Goal: Complete application form

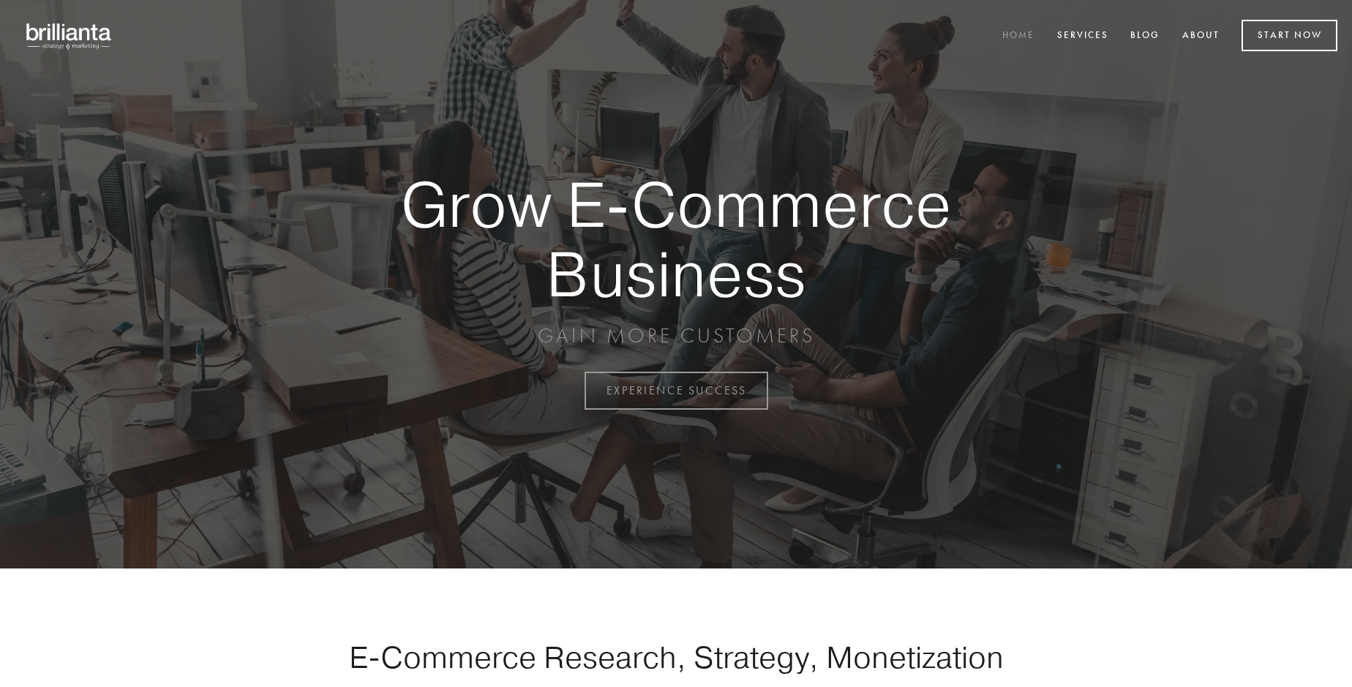
scroll to position [3836, 0]
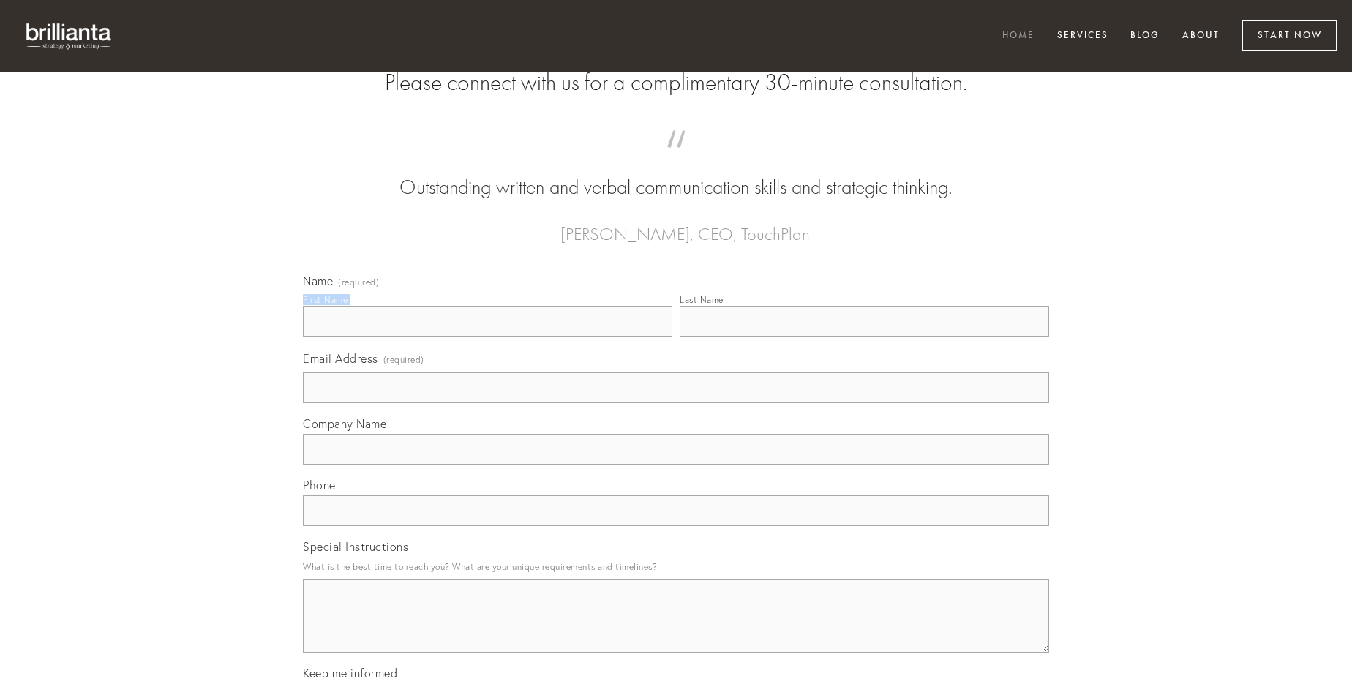
type input "[PERSON_NAME]"
click at [864, 337] on input "Last Name" at bounding box center [865, 321] width 370 height 31
type input "[PERSON_NAME]"
click at [676, 403] on input "Email Address (required)" at bounding box center [676, 387] width 746 height 31
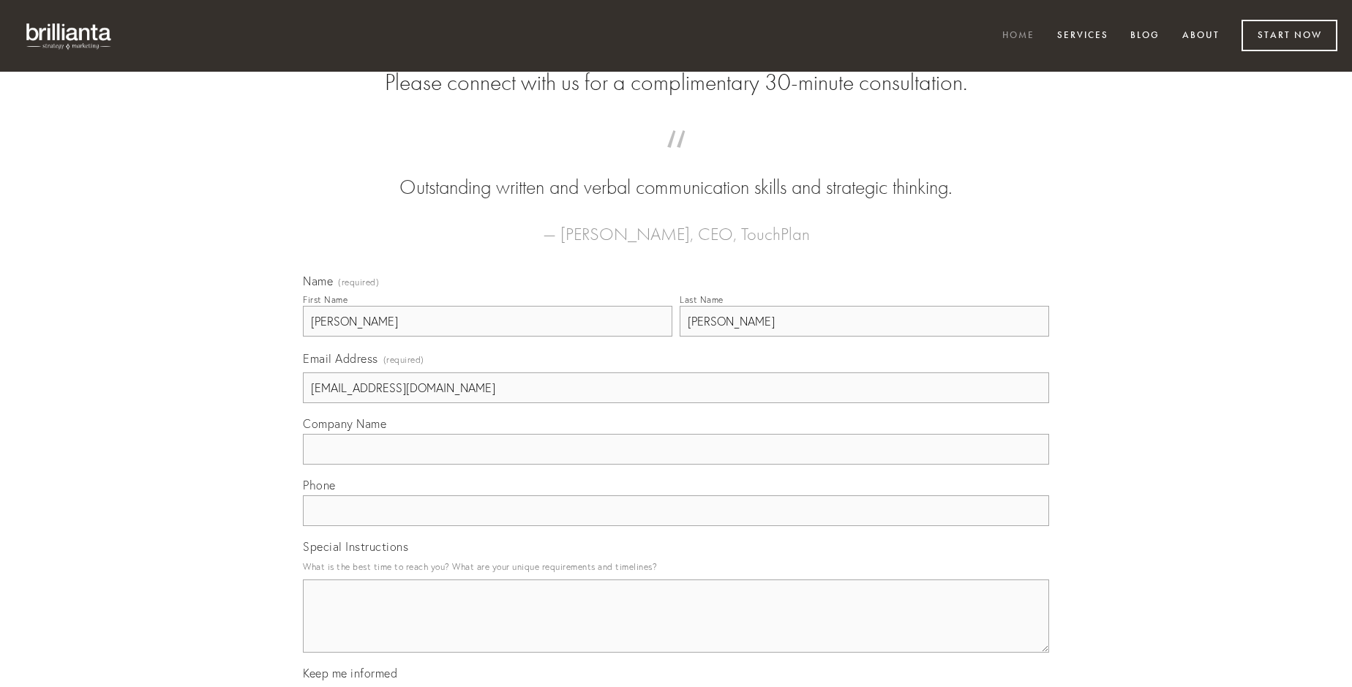
type input "[EMAIL_ADDRESS][DOMAIN_NAME]"
click at [676, 465] on input "Company Name" at bounding box center [676, 449] width 746 height 31
type input "vinitor"
click at [676, 526] on input "text" at bounding box center [676, 510] width 746 height 31
click at [676, 629] on textarea "Special Instructions" at bounding box center [676, 616] width 746 height 73
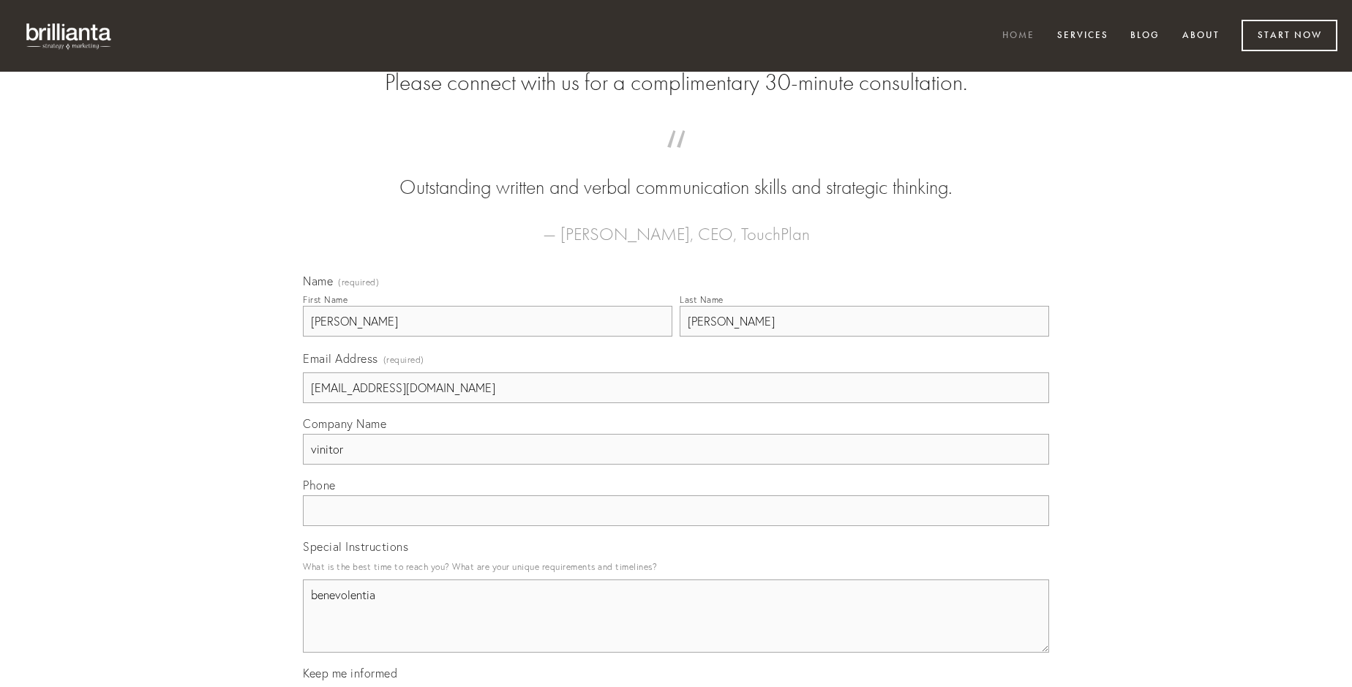
type textarea "benevolentia"
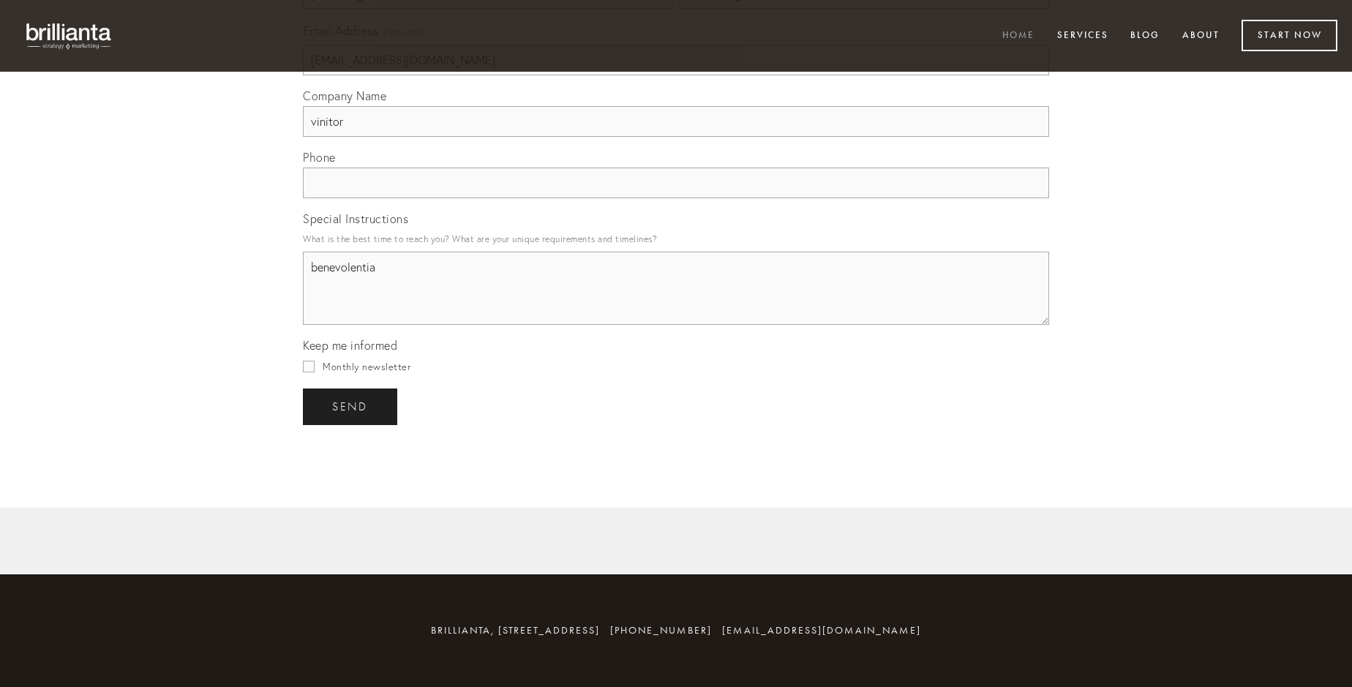
click at [351, 406] on span "send" at bounding box center [350, 406] width 36 height 13
